Goal: Use online tool/utility: Utilize a website feature to perform a specific function

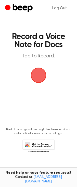
click at [38, 75] on span "button" at bounding box center [39, 75] width 22 height 22
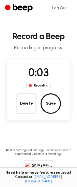
click at [25, 103] on button "Delete" at bounding box center [26, 103] width 20 height 20
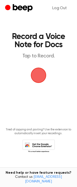
click at [37, 77] on span "button" at bounding box center [38, 75] width 18 height 18
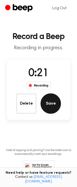
click at [51, 103] on button "Save" at bounding box center [51, 103] width 20 height 20
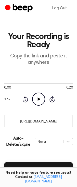
click at [39, 99] on icon at bounding box center [38, 98] width 3 height 3
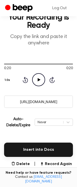
scroll to position [28, 0]
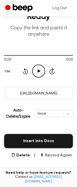
click at [57, 155] on button "Record Again" at bounding box center [56, 155] width 32 height 6
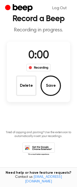
scroll to position [0, 0]
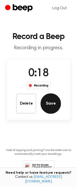
click at [50, 108] on button "Save" at bounding box center [51, 103] width 20 height 20
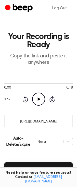
click at [37, 102] on icon "Play Audio" at bounding box center [38, 99] width 13 height 13
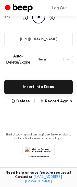
scroll to position [84, 0]
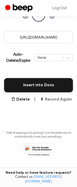
click at [57, 100] on button "Record Again" at bounding box center [56, 99] width 32 height 6
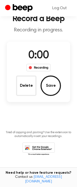
scroll to position [18, 0]
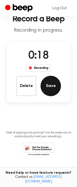
click at [52, 87] on button "Save" at bounding box center [51, 86] width 20 height 20
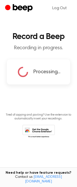
scroll to position [0, 0]
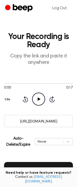
click at [39, 99] on icon at bounding box center [38, 98] width 3 height 3
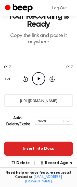
scroll to position [31, 0]
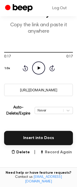
click at [62, 153] on button "Record Again" at bounding box center [56, 152] width 32 height 6
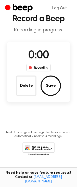
scroll to position [0, 0]
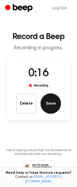
click at [49, 104] on button "Save" at bounding box center [51, 103] width 20 height 20
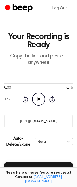
click at [39, 98] on icon at bounding box center [38, 98] width 3 height 3
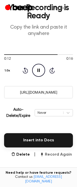
scroll to position [47, 0]
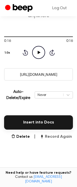
click at [57, 138] on button "Record Again" at bounding box center [56, 137] width 32 height 6
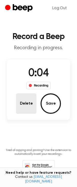
click at [24, 104] on button "Delete" at bounding box center [26, 103] width 20 height 20
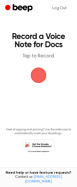
click at [39, 76] on span "button" at bounding box center [38, 75] width 21 height 21
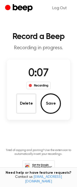
click at [31, 105] on button "Delete" at bounding box center [26, 103] width 20 height 20
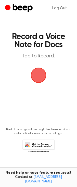
click at [40, 76] on span "button" at bounding box center [38, 75] width 29 height 29
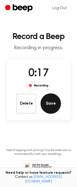
click at [49, 108] on button "Save" at bounding box center [51, 103] width 20 height 20
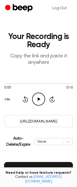
click at [36, 101] on icon "Play Audio" at bounding box center [38, 99] width 13 height 13
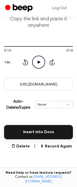
scroll to position [46, 0]
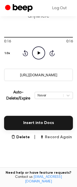
click at [54, 139] on button "Record Again" at bounding box center [56, 137] width 32 height 6
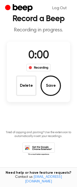
scroll to position [0, 0]
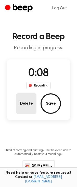
click at [17, 110] on button "Delete" at bounding box center [26, 103] width 20 height 20
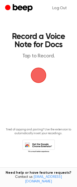
click at [40, 77] on span "button" at bounding box center [38, 75] width 29 height 29
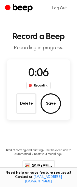
drag, startPoint x: 25, startPoint y: 107, endPoint x: 22, endPoint y: 106, distance: 3.2
click at [23, 107] on button "Delete" at bounding box center [26, 103] width 20 height 20
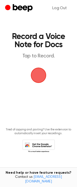
click at [39, 77] on span "button" at bounding box center [38, 75] width 29 height 29
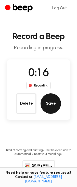
click at [51, 105] on button "Save" at bounding box center [51, 103] width 20 height 20
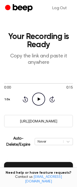
click at [39, 99] on icon at bounding box center [38, 98] width 3 height 3
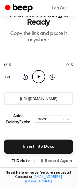
scroll to position [31, 0]
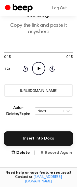
click at [61, 153] on button "Record Again" at bounding box center [56, 153] width 32 height 6
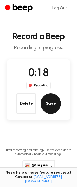
click at [53, 105] on button "Save" at bounding box center [51, 103] width 20 height 20
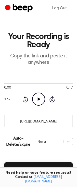
click at [39, 99] on icon at bounding box center [38, 98] width 3 height 3
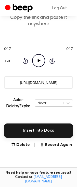
scroll to position [39, 0]
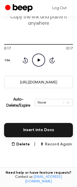
click at [56, 145] on button "Record Again" at bounding box center [56, 144] width 32 height 6
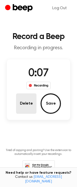
click at [22, 105] on button "Delete" at bounding box center [26, 103] width 20 height 20
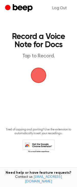
click at [39, 78] on span "button" at bounding box center [38, 75] width 28 height 28
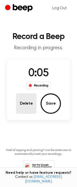
click at [22, 111] on button "Delete" at bounding box center [26, 103] width 20 height 20
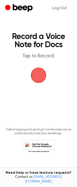
click at [37, 74] on span "button" at bounding box center [39, 75] width 24 height 24
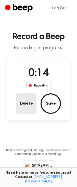
click at [22, 108] on button "Delete" at bounding box center [26, 103] width 20 height 20
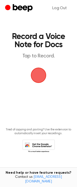
click at [37, 80] on span "button" at bounding box center [38, 75] width 28 height 28
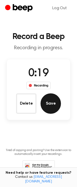
click at [48, 104] on button "Save" at bounding box center [51, 103] width 20 height 20
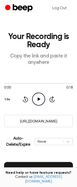
click at [39, 101] on icon "Play Audio" at bounding box center [38, 99] width 13 height 13
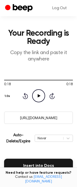
scroll to position [41, 0]
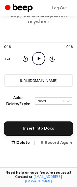
click at [58, 145] on button "Record Again" at bounding box center [56, 143] width 32 height 6
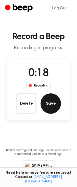
click at [52, 104] on button "Save" at bounding box center [51, 103] width 20 height 20
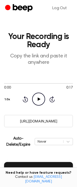
click at [38, 100] on icon at bounding box center [38, 98] width 3 height 3
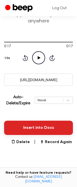
scroll to position [42, 0]
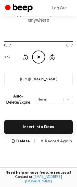
click at [56, 140] on button "Record Again" at bounding box center [56, 141] width 32 height 6
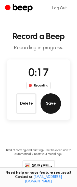
click at [50, 104] on button "Save" at bounding box center [51, 103] width 20 height 20
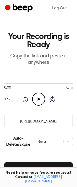
click at [38, 96] on icon "Play Audio" at bounding box center [38, 99] width 13 height 13
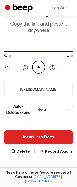
scroll to position [33, 0]
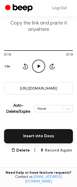
click at [54, 150] on button "Record Again" at bounding box center [56, 150] width 32 height 6
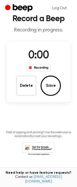
scroll to position [0, 0]
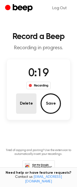
click at [20, 108] on button "Delete" at bounding box center [26, 103] width 20 height 20
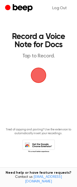
click at [35, 79] on span "button" at bounding box center [38, 75] width 25 height 25
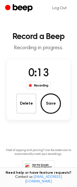
click at [29, 102] on button "Delete" at bounding box center [26, 103] width 20 height 20
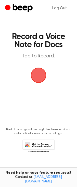
click at [38, 78] on span "button" at bounding box center [38, 75] width 28 height 28
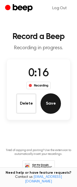
click at [50, 107] on button "Save" at bounding box center [51, 103] width 20 height 20
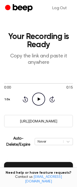
click at [40, 100] on icon "Play Audio" at bounding box center [38, 99] width 13 height 13
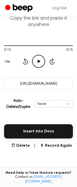
scroll to position [38, 0]
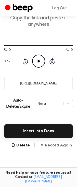
click at [53, 145] on button "Record Again" at bounding box center [56, 145] width 32 height 6
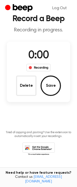
scroll to position [0, 0]
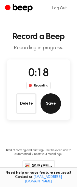
click at [47, 109] on button "Save" at bounding box center [51, 103] width 20 height 20
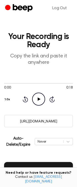
click at [40, 98] on icon "Play Audio" at bounding box center [38, 99] width 13 height 13
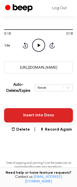
scroll to position [76, 0]
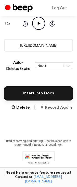
click at [57, 107] on button "Record Again" at bounding box center [56, 108] width 32 height 6
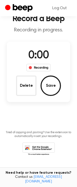
scroll to position [9, 0]
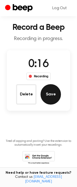
click at [53, 99] on button "Save" at bounding box center [51, 94] width 20 height 20
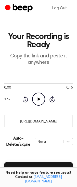
click at [40, 98] on icon "Play Audio" at bounding box center [38, 99] width 13 height 13
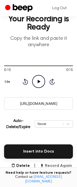
scroll to position [33, 0]
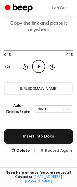
click at [53, 151] on button "Record Again" at bounding box center [56, 151] width 32 height 6
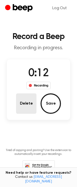
click at [23, 103] on button "Delete" at bounding box center [26, 103] width 20 height 20
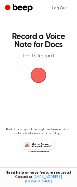
click at [39, 75] on span "button" at bounding box center [38, 75] width 29 height 29
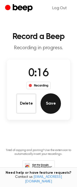
click at [47, 106] on button "Save" at bounding box center [51, 103] width 20 height 20
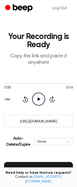
click at [37, 102] on icon "Play Audio" at bounding box center [38, 99] width 13 height 13
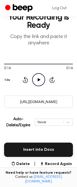
scroll to position [27, 0]
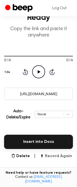
click at [57, 156] on button "Record Again" at bounding box center [56, 156] width 32 height 6
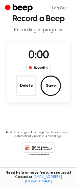
scroll to position [0, 0]
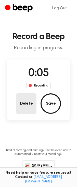
click at [23, 105] on button "Delete" at bounding box center [26, 103] width 20 height 20
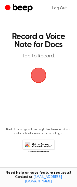
click at [41, 75] on span "button" at bounding box center [39, 75] width 28 height 28
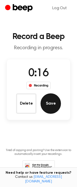
click at [48, 105] on button "Save" at bounding box center [51, 103] width 20 height 20
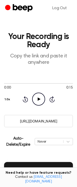
click at [39, 101] on icon "Play Audio" at bounding box center [38, 99] width 13 height 13
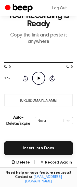
scroll to position [22, 0]
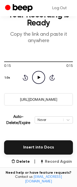
click at [58, 162] on button "Record Again" at bounding box center [56, 162] width 32 height 6
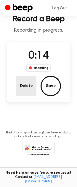
click at [22, 92] on button "Delete" at bounding box center [26, 86] width 20 height 20
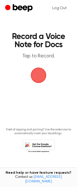
click at [37, 79] on span "button" at bounding box center [39, 75] width 26 height 26
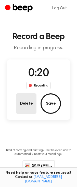
click at [23, 111] on button "Delete" at bounding box center [26, 103] width 20 height 20
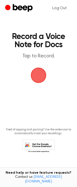
click at [38, 77] on span "button" at bounding box center [39, 76] width 24 height 24
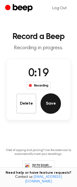
click at [50, 107] on button "Save" at bounding box center [51, 103] width 20 height 20
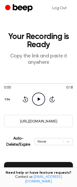
click at [40, 100] on icon "Play Audio" at bounding box center [38, 99] width 13 height 13
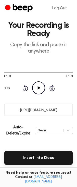
scroll to position [16, 0]
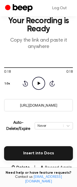
click at [61, 168] on button "Record Again" at bounding box center [56, 168] width 32 height 6
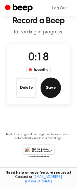
click at [51, 89] on button "Save" at bounding box center [51, 88] width 20 height 20
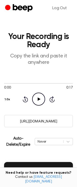
click at [40, 99] on icon "Play Audio" at bounding box center [38, 99] width 13 height 13
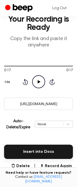
scroll to position [54, 0]
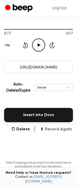
click at [57, 131] on button "Record Again" at bounding box center [56, 129] width 32 height 6
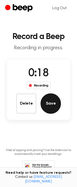
click at [53, 103] on button "Save" at bounding box center [51, 103] width 20 height 20
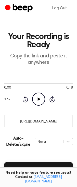
click at [40, 100] on icon "Play Audio" at bounding box center [38, 99] width 13 height 13
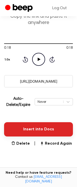
scroll to position [46, 0]
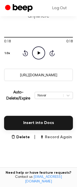
click at [58, 138] on button "Record Again" at bounding box center [56, 137] width 32 height 6
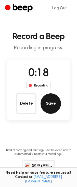
click at [50, 103] on button "Save" at bounding box center [51, 103] width 20 height 20
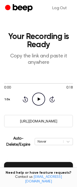
click at [39, 100] on icon "Play Audio" at bounding box center [38, 99] width 13 height 13
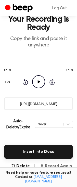
scroll to position [30, 0]
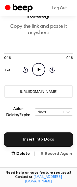
click at [59, 154] on button "Record Again" at bounding box center [56, 154] width 32 height 6
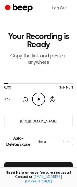
click at [36, 102] on icon "Play Audio" at bounding box center [38, 99] width 13 height 13
click at [39, 97] on icon "Play Audio" at bounding box center [38, 99] width 13 height 13
click at [24, 101] on icon "Rewind 5 seconds" at bounding box center [25, 99] width 6 height 7
click at [53, 98] on icon "Skip 5 seconds" at bounding box center [52, 99] width 6 height 7
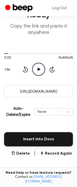
scroll to position [47, 0]
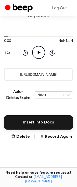
click at [40, 52] on icon at bounding box center [38, 52] width 3 height 3
click at [38, 52] on icon at bounding box center [38, 52] width 3 height 3
click at [23, 135] on button "Delete" at bounding box center [20, 137] width 19 height 6
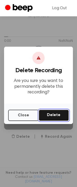
click at [50, 114] on button "Delete" at bounding box center [54, 115] width 30 height 11
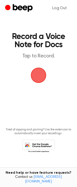
click at [41, 74] on span "button" at bounding box center [38, 75] width 29 height 29
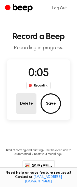
click at [25, 105] on button "Delete" at bounding box center [26, 103] width 20 height 20
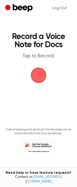
click at [41, 79] on span "button" at bounding box center [38, 75] width 29 height 29
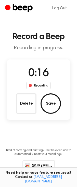
click at [48, 106] on button "Save" at bounding box center [51, 103] width 20 height 20
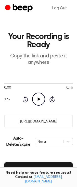
click at [36, 102] on icon "Play Audio" at bounding box center [38, 99] width 13 height 13
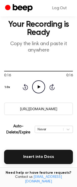
scroll to position [16, 0]
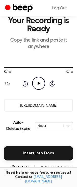
click at [57, 168] on button "Record Again" at bounding box center [56, 168] width 32 height 6
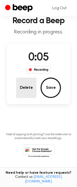
click at [29, 85] on button "Delete" at bounding box center [26, 88] width 20 height 20
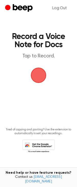
scroll to position [0, 0]
click at [38, 73] on span "button" at bounding box center [38, 75] width 28 height 28
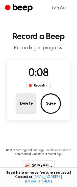
click at [22, 105] on button "Delete" at bounding box center [26, 103] width 20 height 20
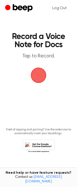
click at [39, 79] on span "button" at bounding box center [38, 75] width 28 height 28
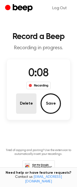
click at [27, 106] on button "Delete" at bounding box center [26, 103] width 20 height 20
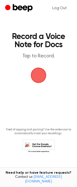
click at [37, 77] on span "button" at bounding box center [38, 75] width 29 height 29
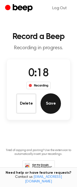
click at [52, 104] on button "Save" at bounding box center [51, 103] width 20 height 20
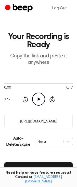
click at [39, 102] on icon "Play Audio" at bounding box center [38, 99] width 13 height 13
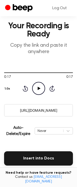
scroll to position [15, 0]
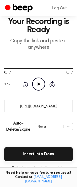
click at [58, 168] on button "Record Again" at bounding box center [56, 168] width 32 height 6
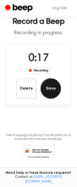
click at [49, 90] on button "Save" at bounding box center [51, 88] width 20 height 20
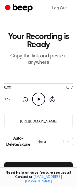
click at [36, 100] on icon "Play Audio" at bounding box center [38, 99] width 13 height 13
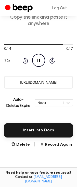
scroll to position [39, 0]
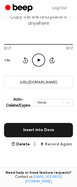
click at [58, 146] on button "Record Again" at bounding box center [56, 144] width 32 height 6
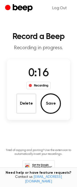
drag, startPoint x: 52, startPoint y: 104, endPoint x: 50, endPoint y: 109, distance: 5.2
click at [51, 105] on button "Save" at bounding box center [51, 103] width 20 height 20
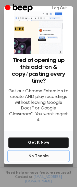
click at [37, 155] on button "No Thanks" at bounding box center [38, 156] width 61 height 10
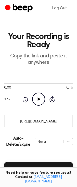
click at [39, 101] on icon "Play Audio" at bounding box center [38, 99] width 13 height 13
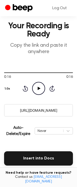
scroll to position [16, 0]
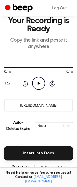
click at [48, 168] on button "Record Again" at bounding box center [56, 168] width 32 height 6
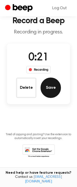
click at [42, 84] on button "Save" at bounding box center [51, 88] width 20 height 20
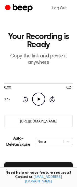
click at [39, 100] on icon "Play Audio" at bounding box center [38, 99] width 13 height 13
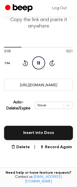
scroll to position [49, 0]
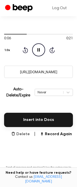
click at [26, 135] on button "Delete" at bounding box center [20, 134] width 19 height 6
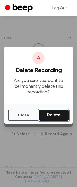
click at [53, 118] on button "Delete" at bounding box center [54, 115] width 30 height 11
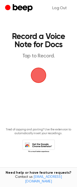
click at [41, 79] on span "button" at bounding box center [39, 75] width 26 height 26
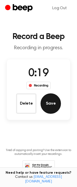
click at [46, 105] on button "Save" at bounding box center [51, 103] width 20 height 20
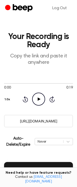
click at [39, 98] on icon "Play Audio" at bounding box center [38, 99] width 13 height 13
